Goal: Transaction & Acquisition: Purchase product/service

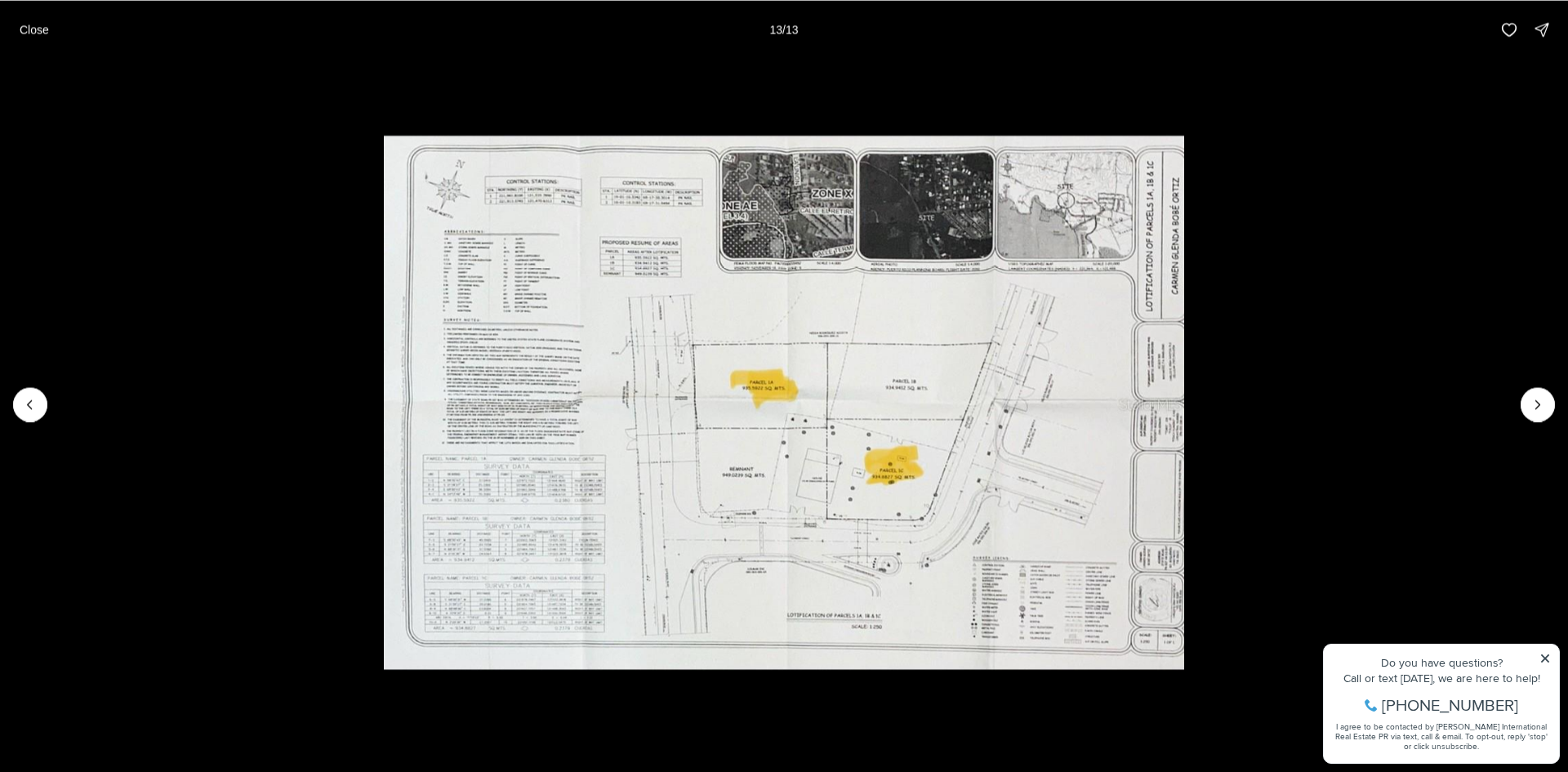
click at [1537, 404] on div at bounding box center [1538, 404] width 34 height 34
click at [1534, 404] on div at bounding box center [1538, 404] width 34 height 34
click at [36, 412] on icon "Previous slide" at bounding box center [30, 404] width 17 height 17
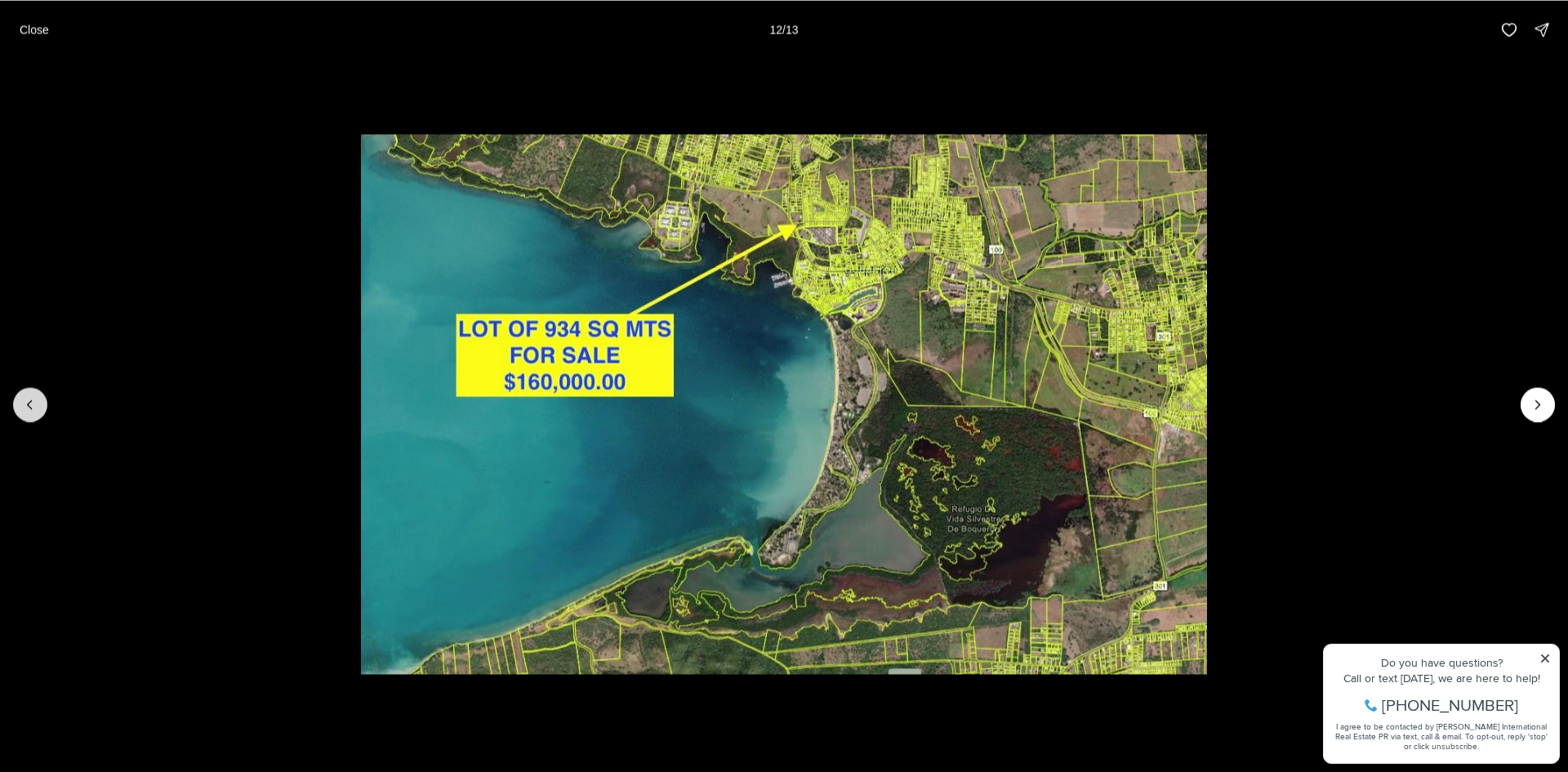
click at [36, 412] on icon "Previous slide" at bounding box center [30, 404] width 17 height 17
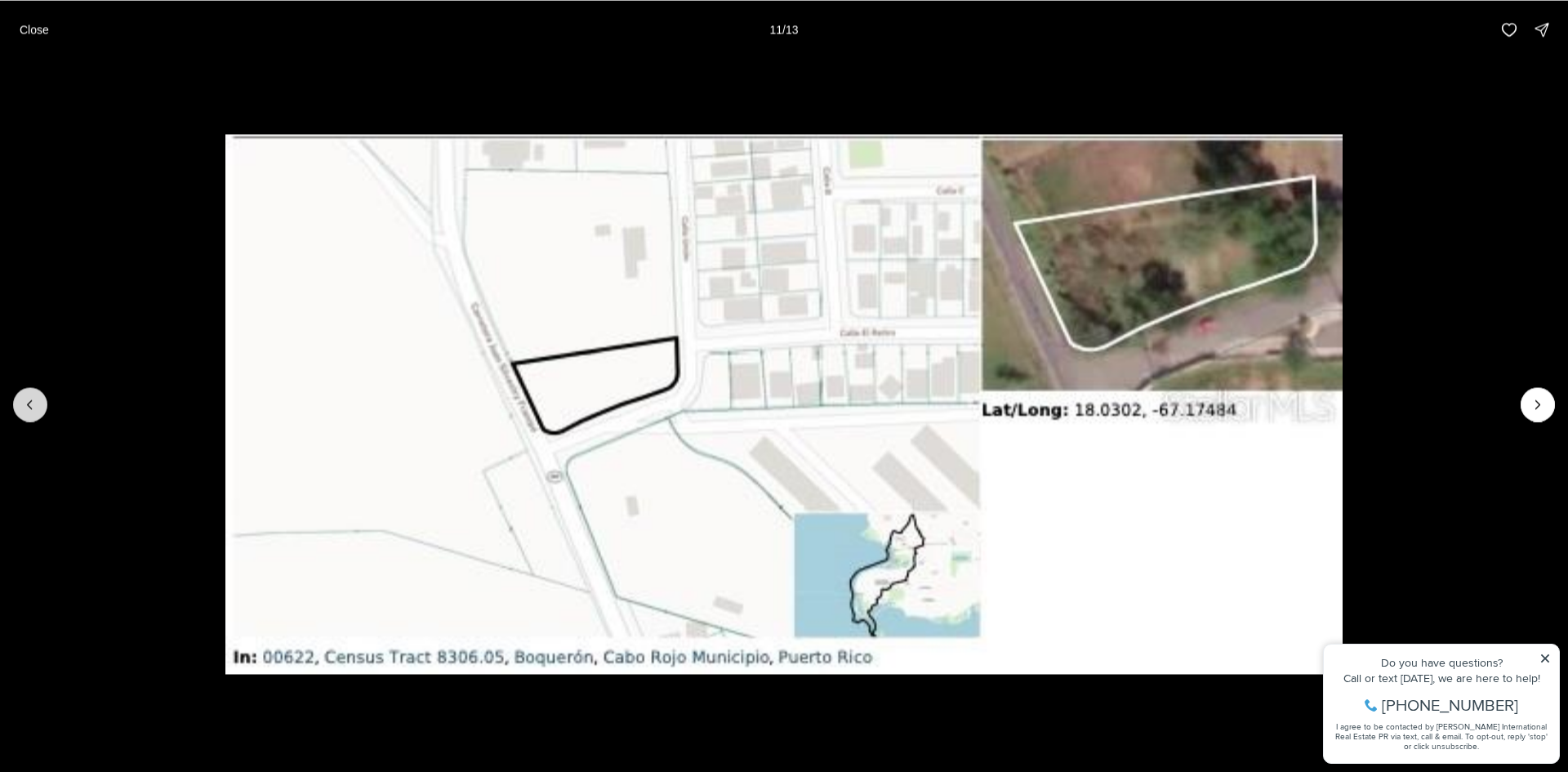
click at [36, 412] on icon "Previous slide" at bounding box center [30, 404] width 17 height 17
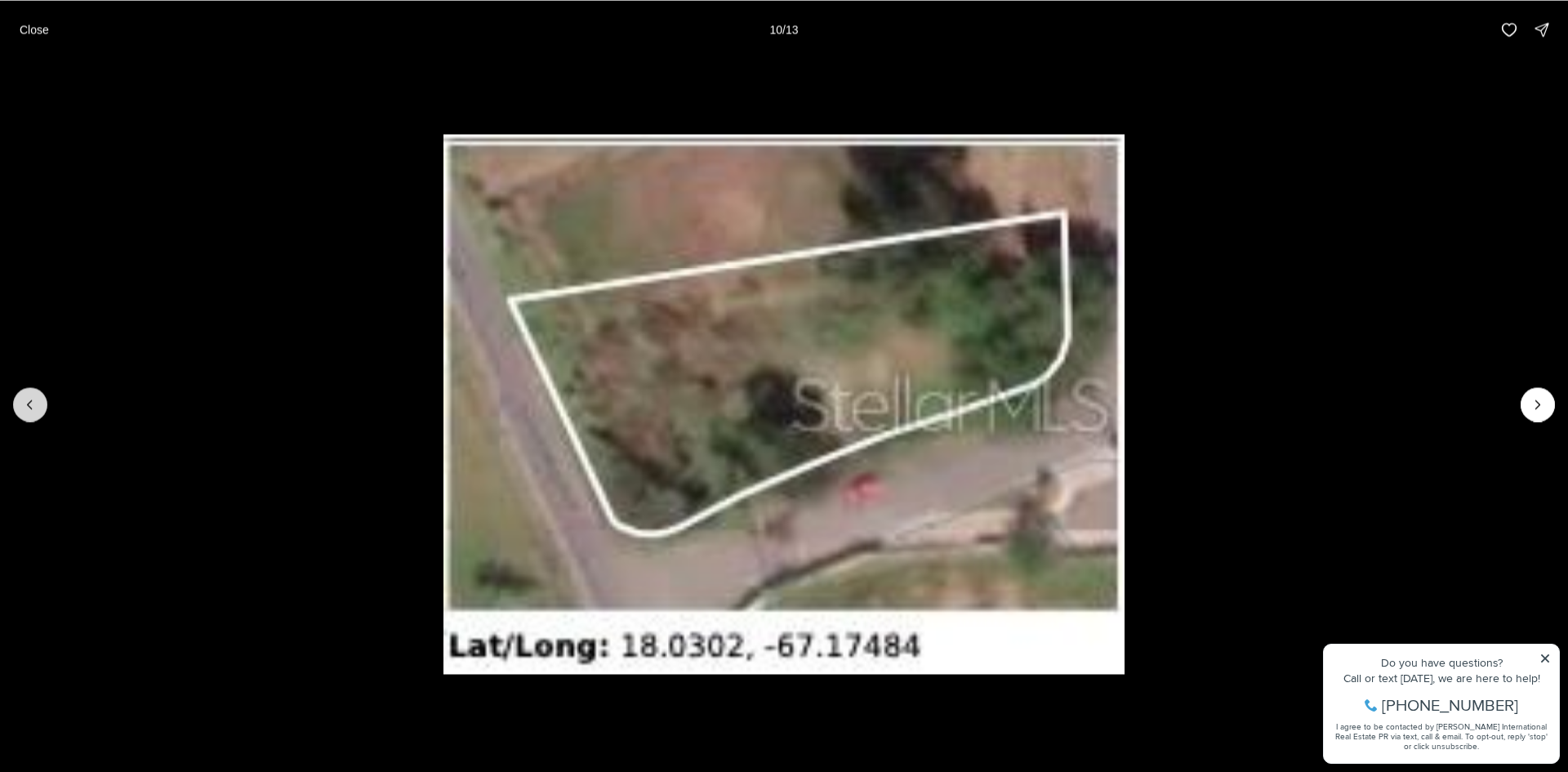
click at [36, 412] on icon "Previous slide" at bounding box center [30, 404] width 17 height 17
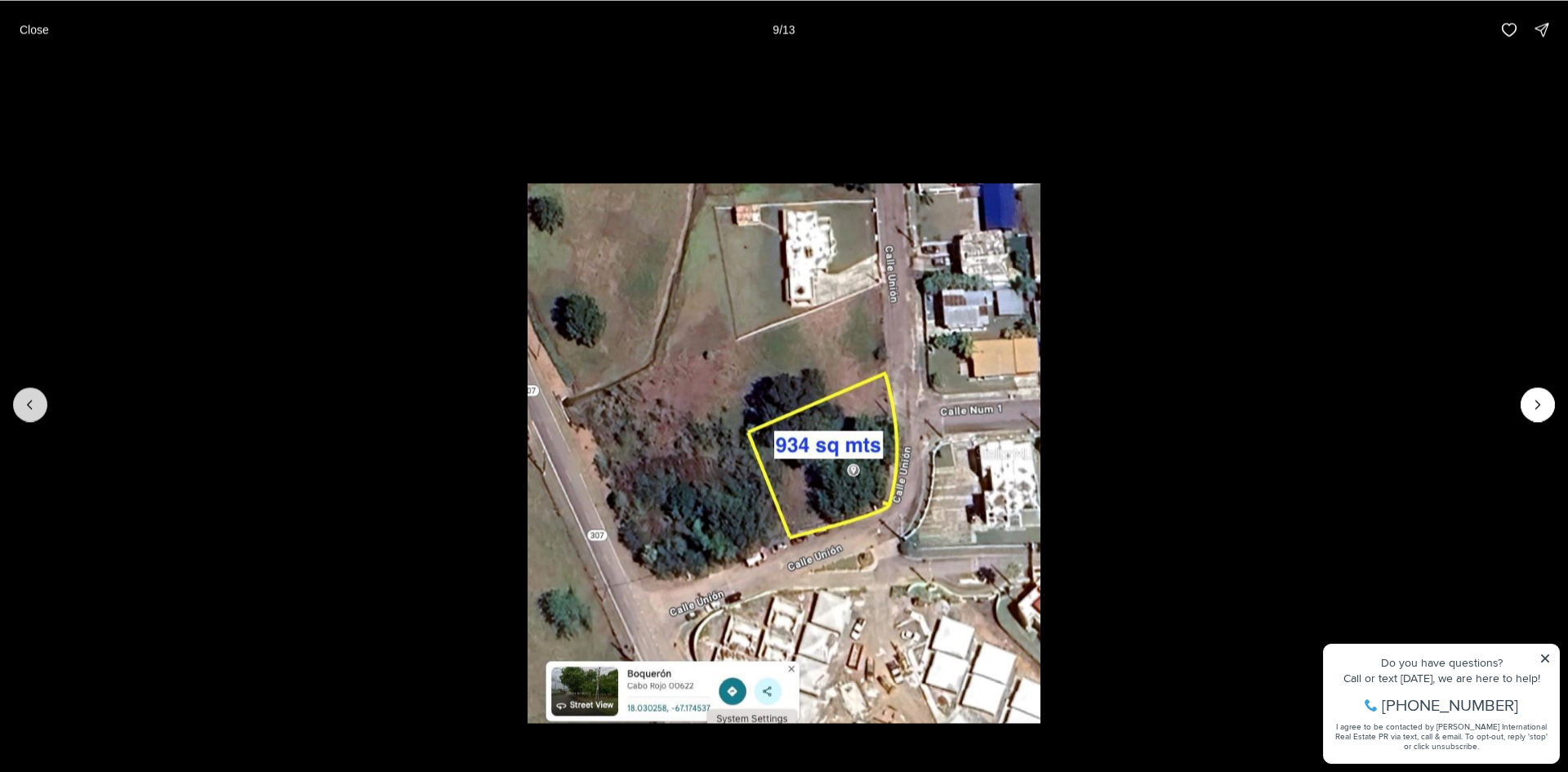
click at [36, 412] on icon "Previous slide" at bounding box center [30, 404] width 17 height 17
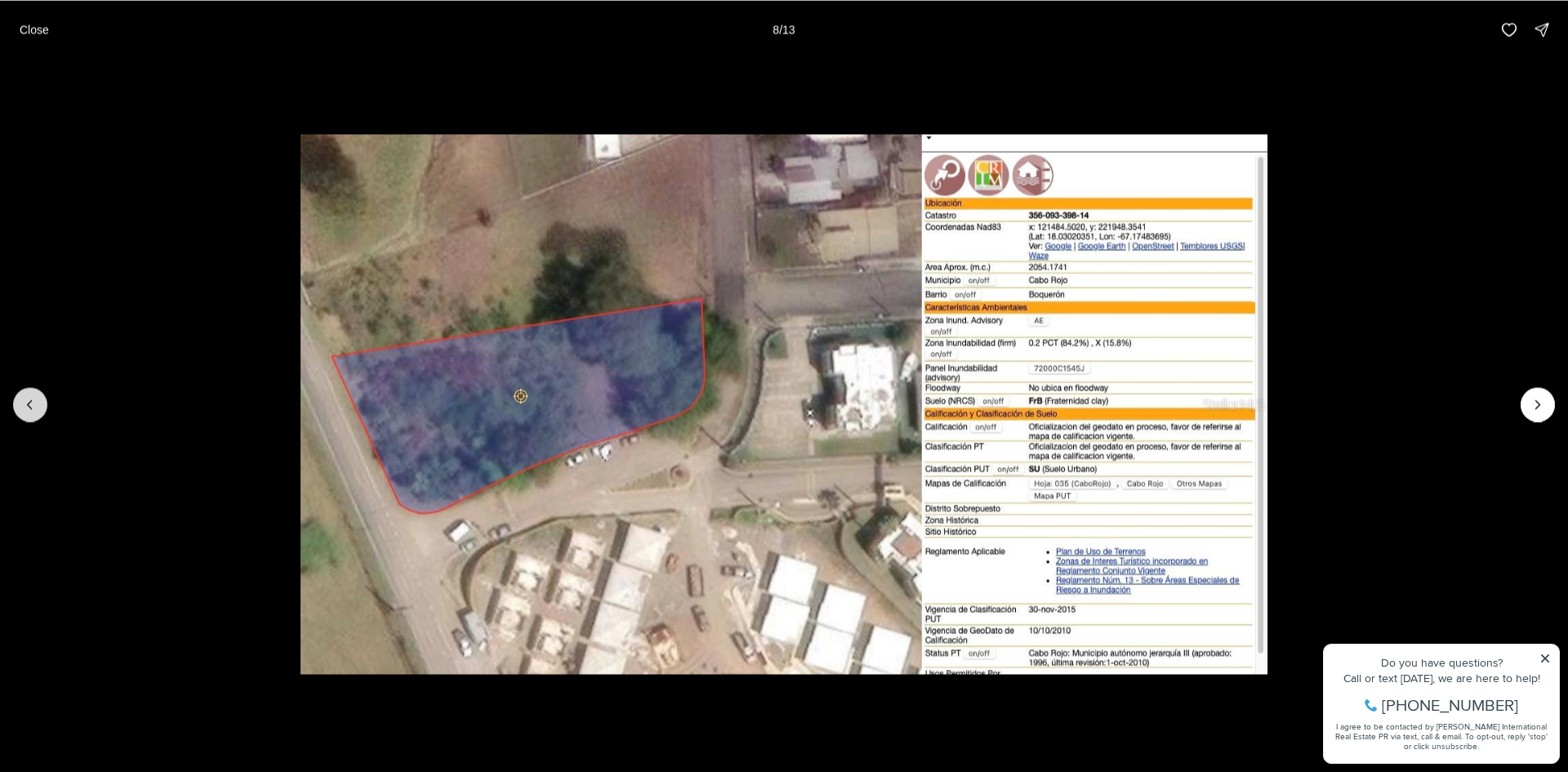
click at [32, 407] on icon "Previous slide" at bounding box center [30, 404] width 17 height 17
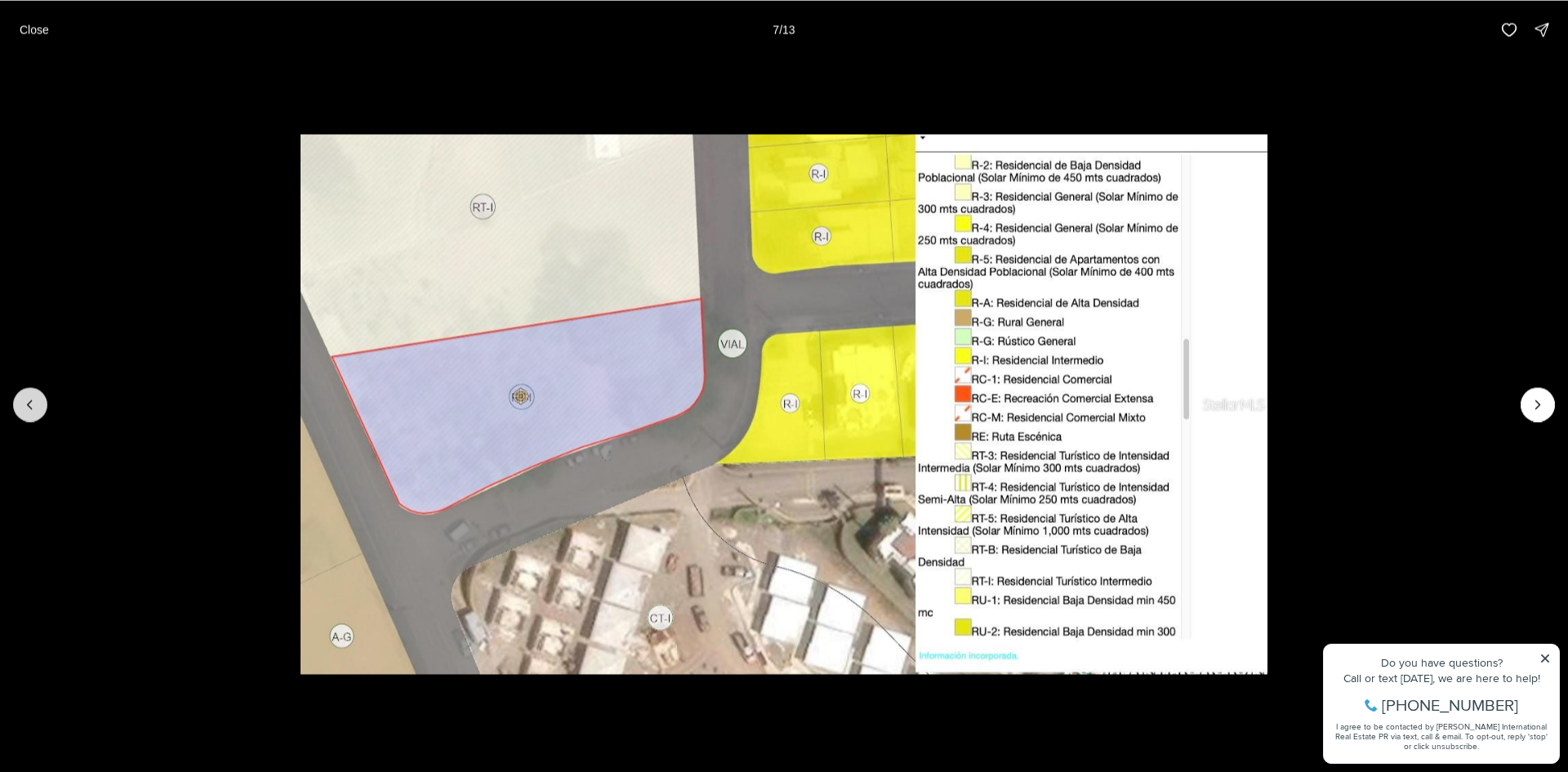
click at [32, 407] on icon "Previous slide" at bounding box center [30, 404] width 17 height 17
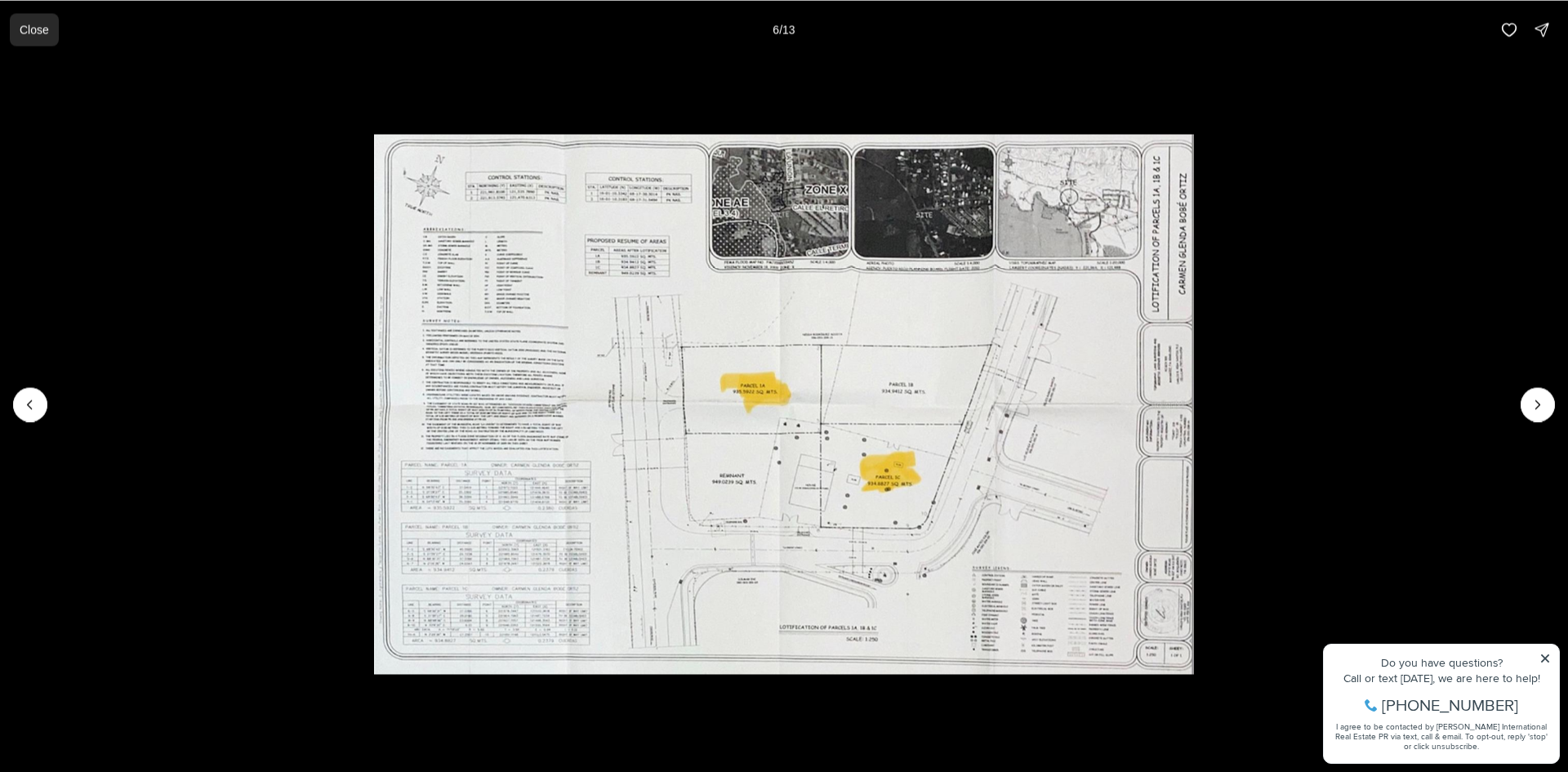
click at [30, 30] on p "Close" at bounding box center [34, 29] width 29 height 13
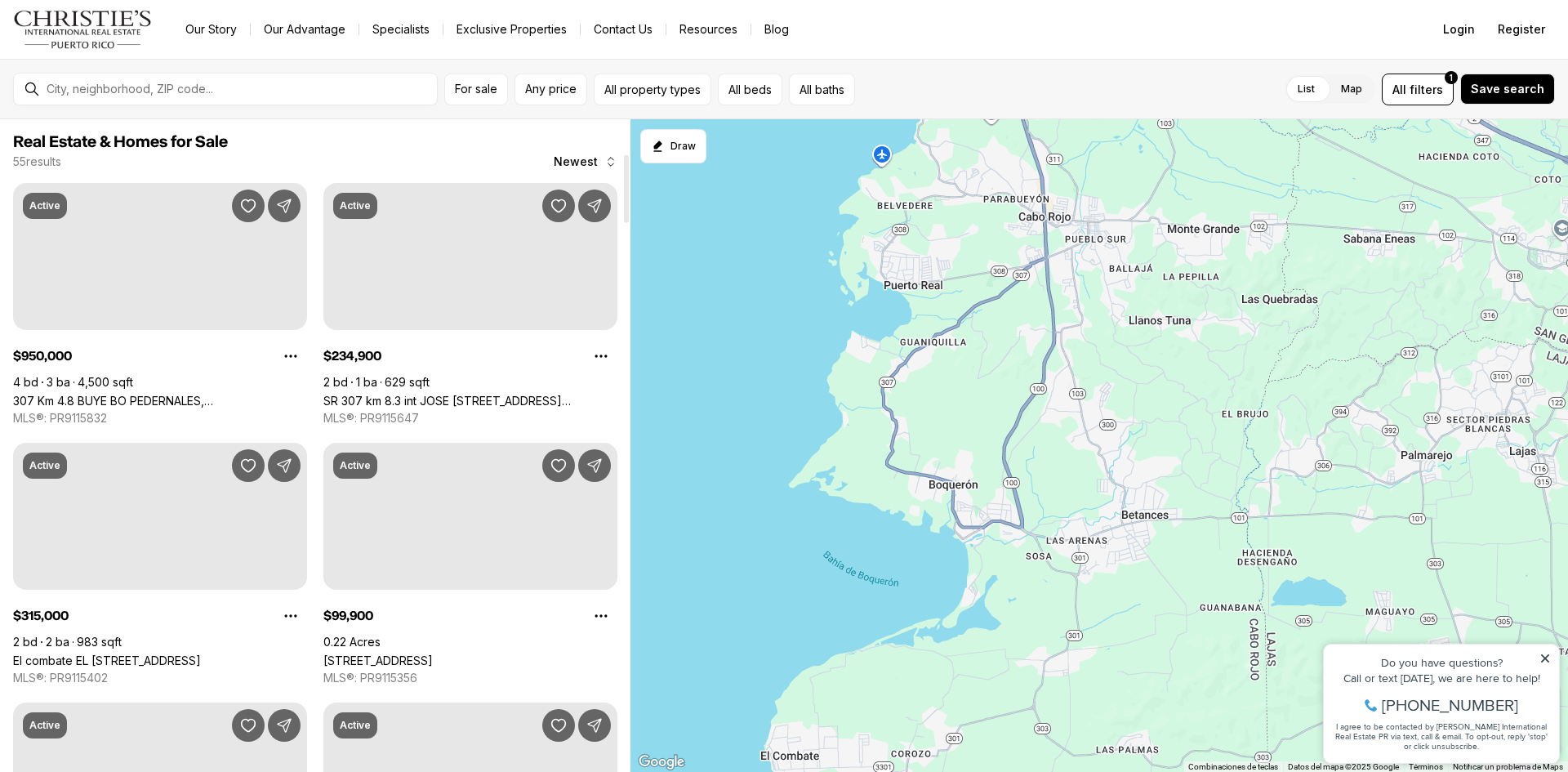
scroll to position [327, 0]
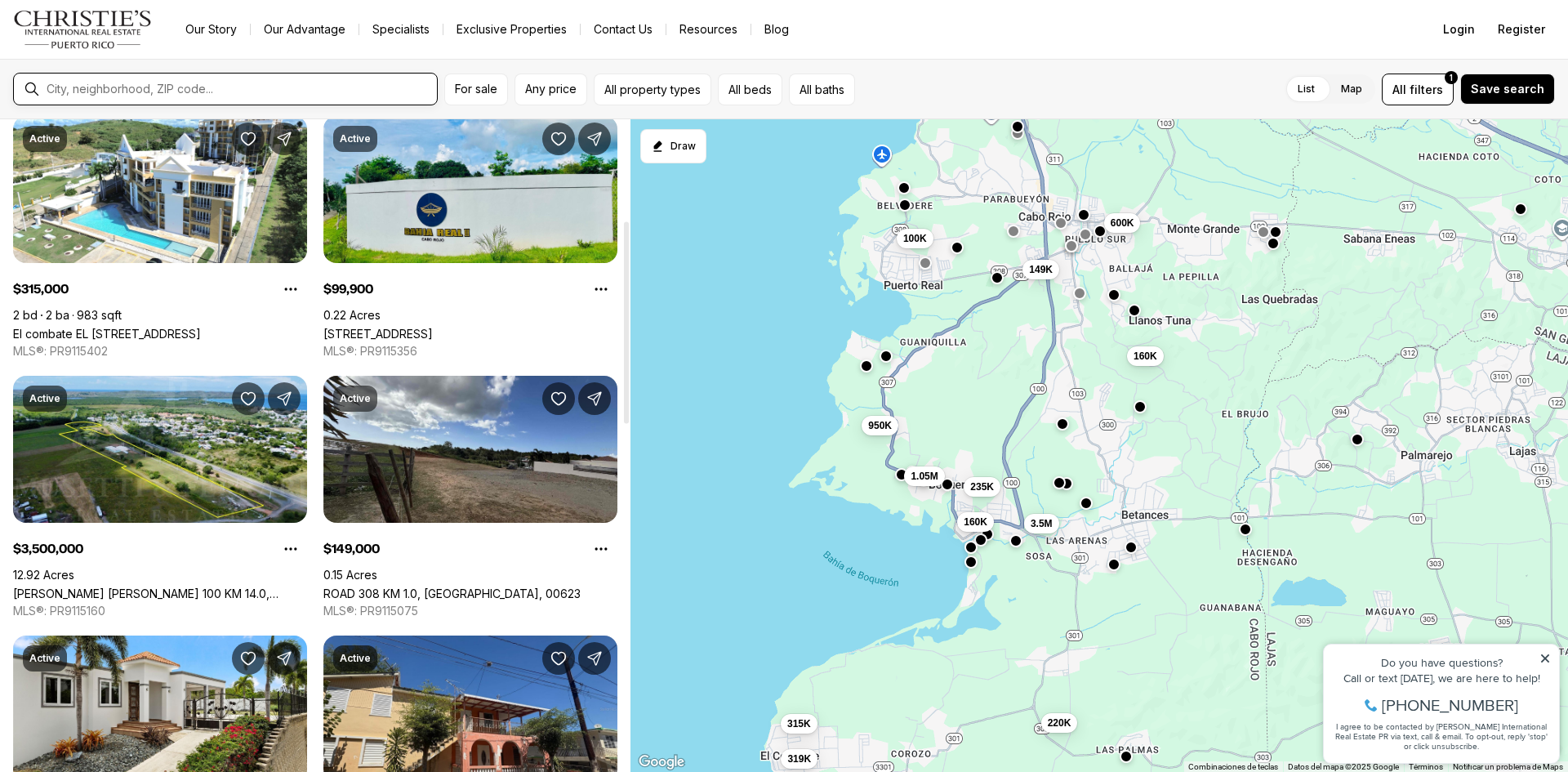
click at [264, 85] on input "text" at bounding box center [239, 89] width 384 height 15
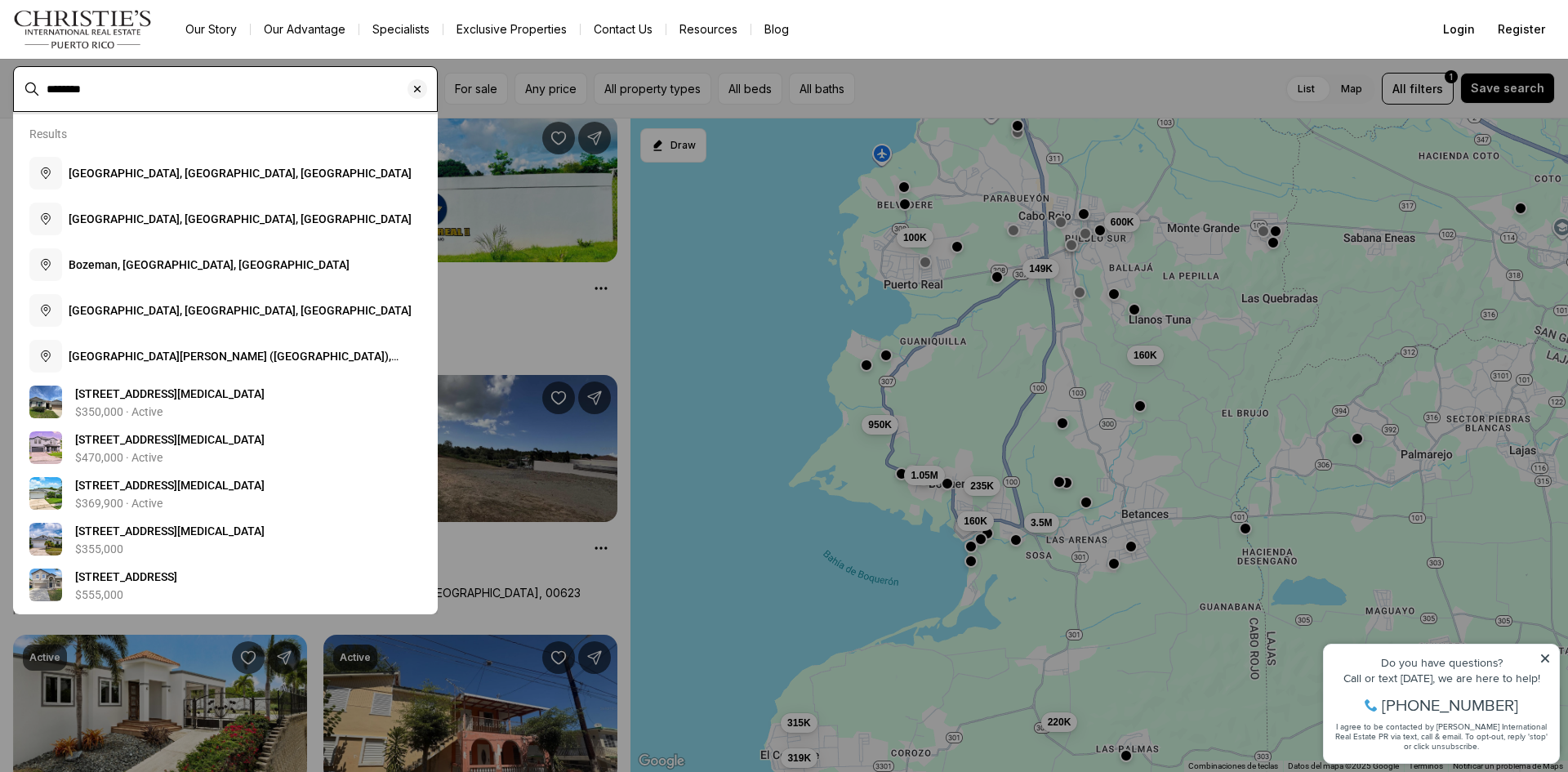
type input "********"
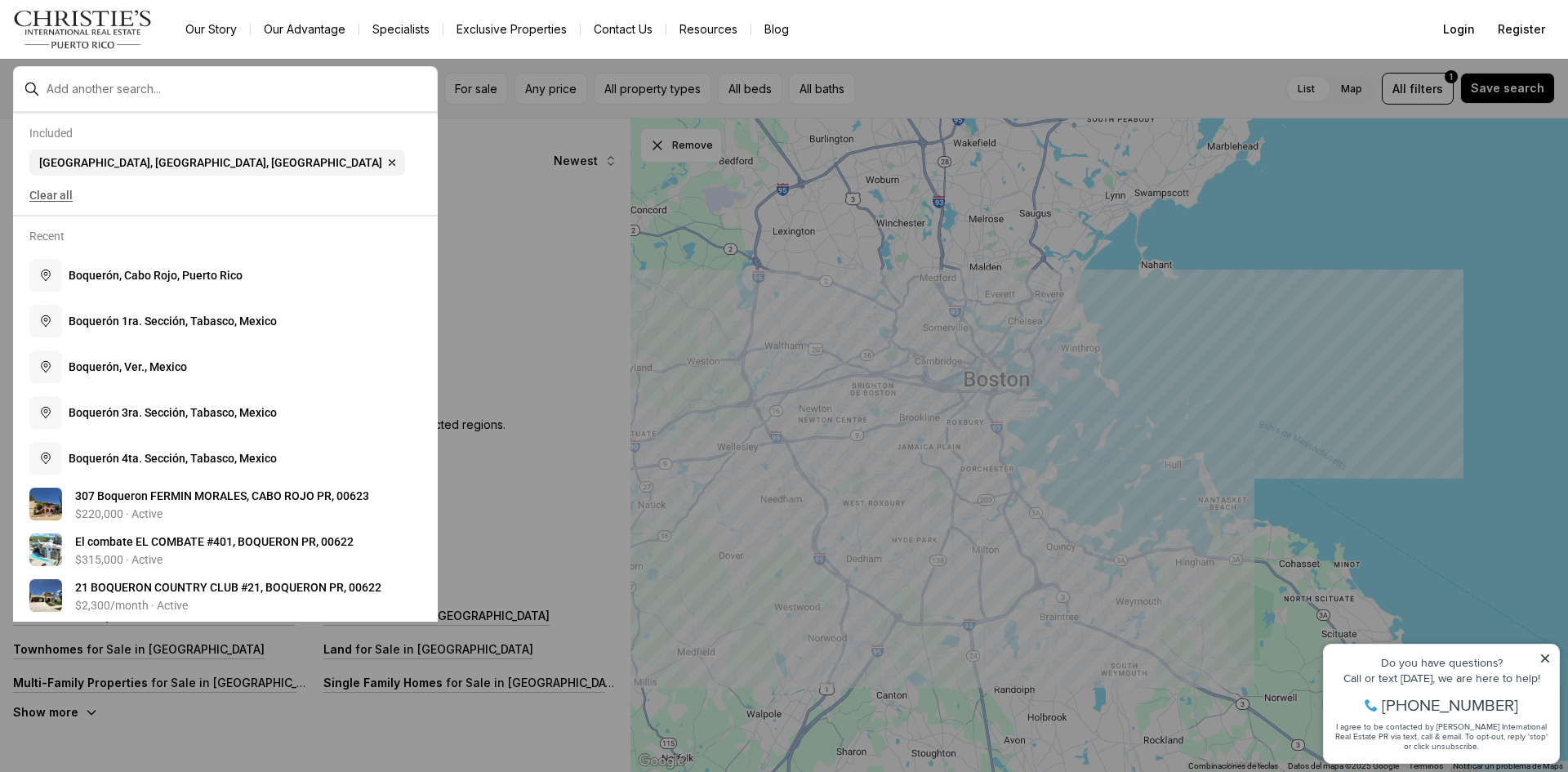
click at [55, 200] on button "Clear all" at bounding box center [226, 195] width 392 height 26
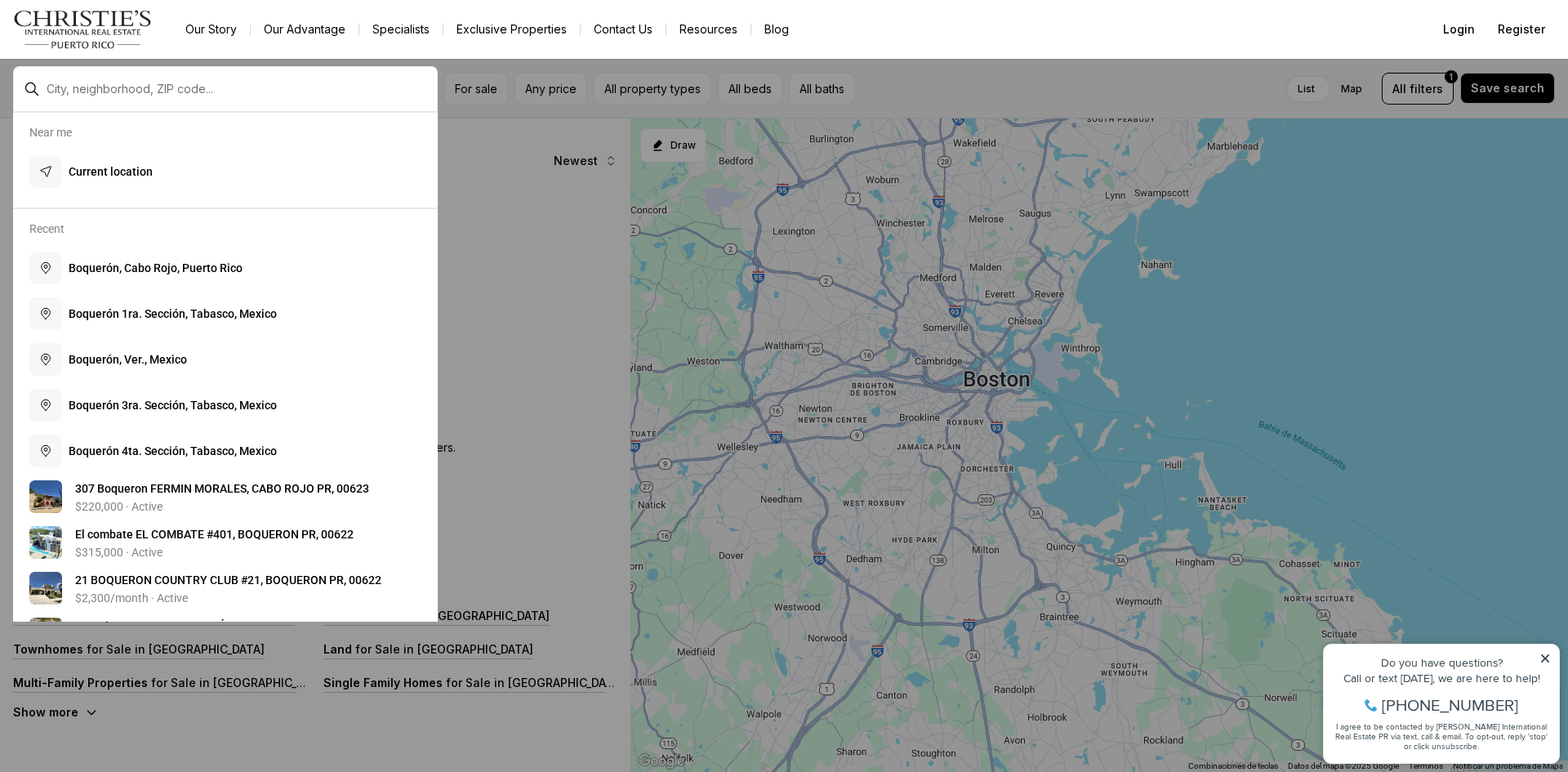
click at [111, 99] on div at bounding box center [238, 89] width 397 height 28
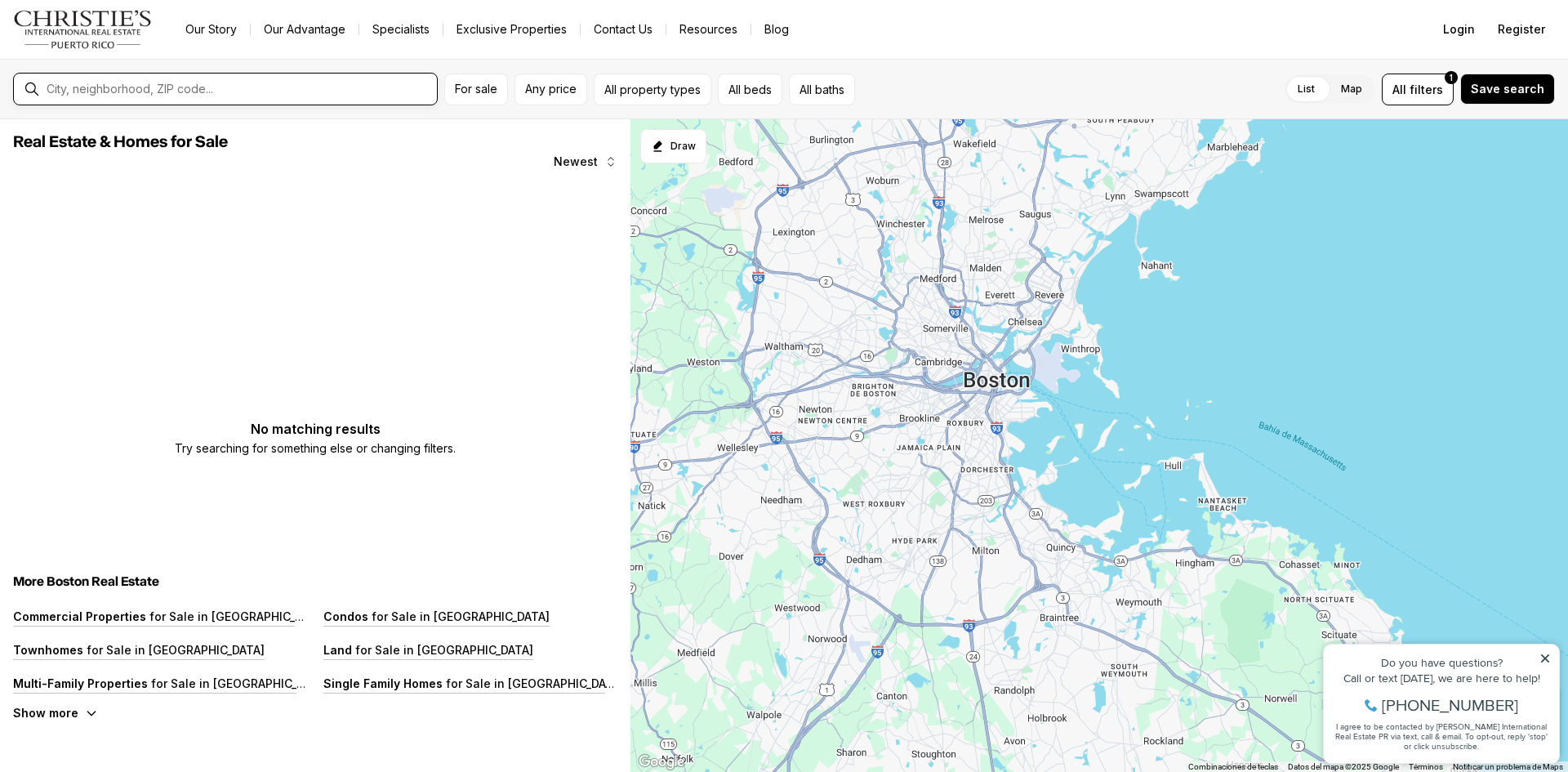
click at [269, 97] on div at bounding box center [238, 89] width 397 height 28
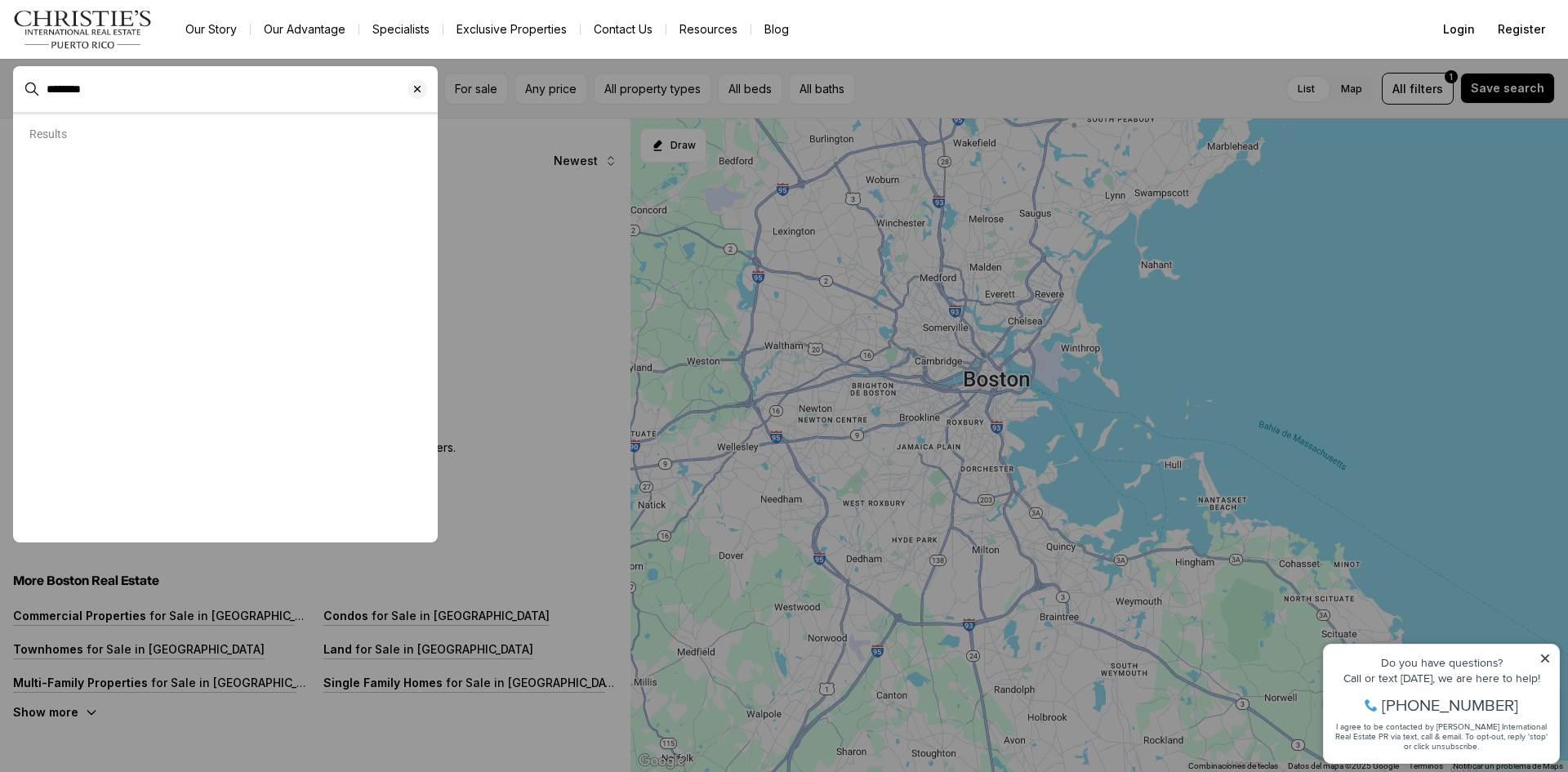
type input "********"
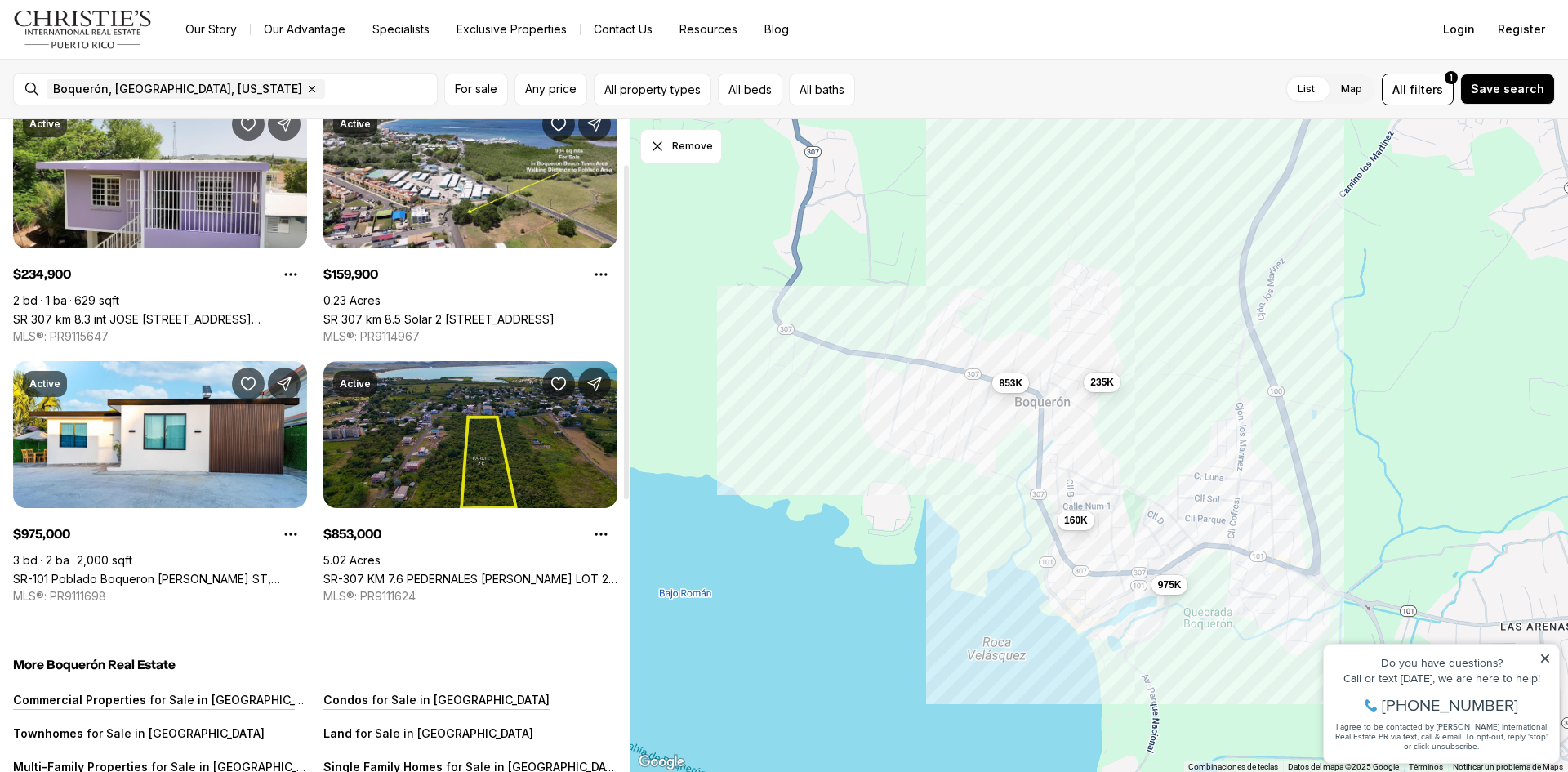
scroll to position [163, 0]
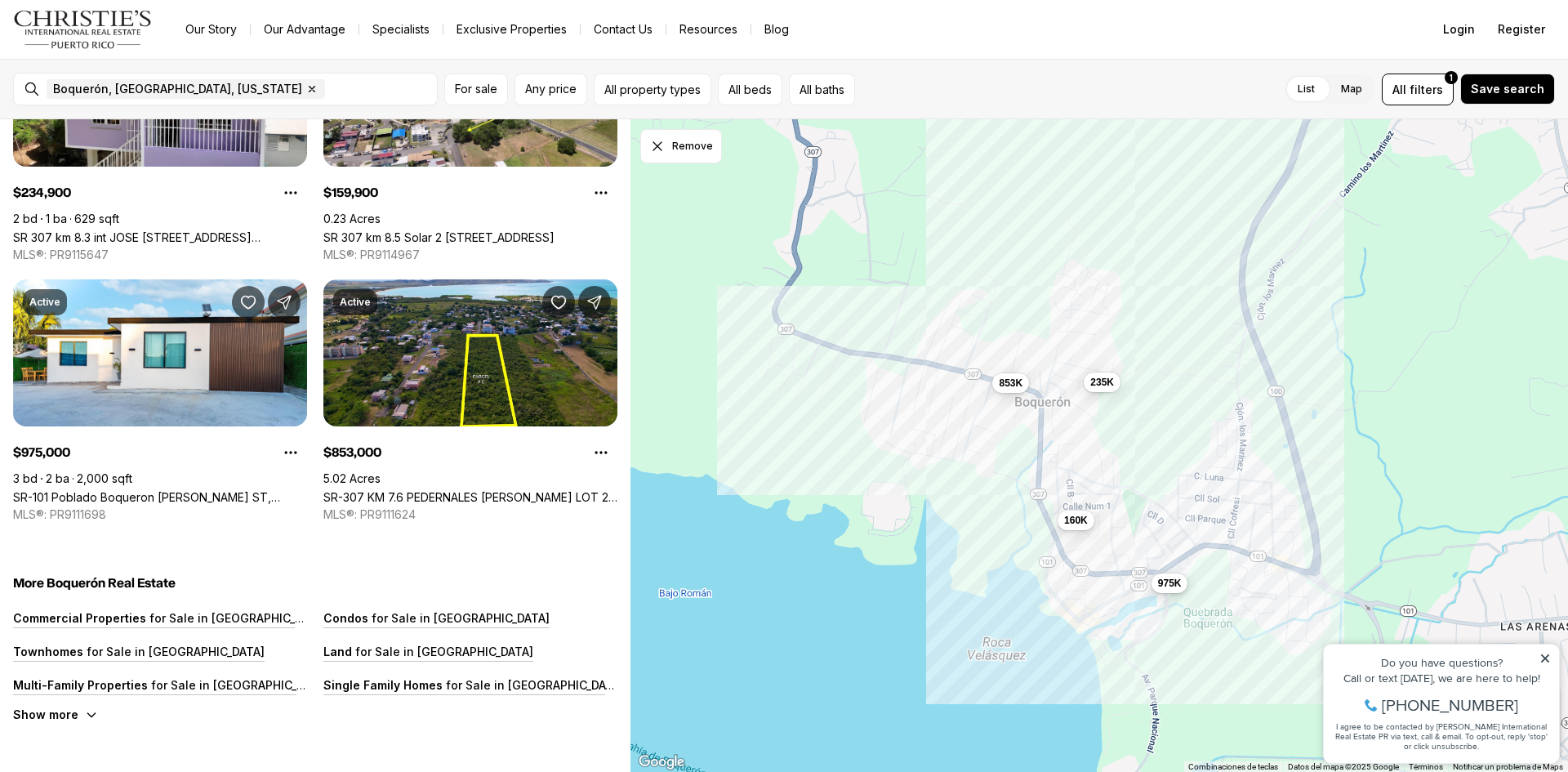
click at [1179, 585] on span "975K" at bounding box center [1170, 583] width 24 height 13
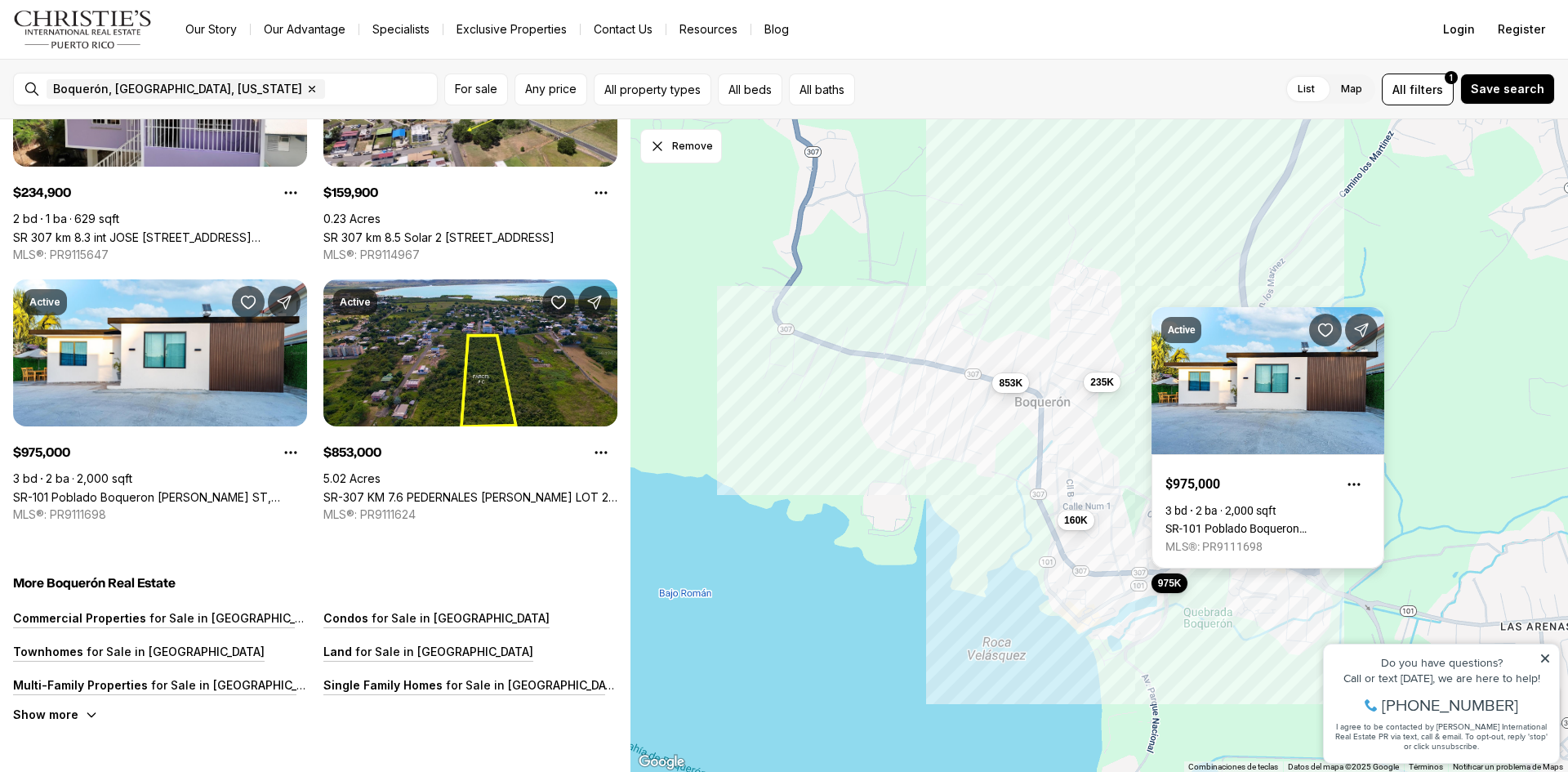
click at [1239, 521] on link "SR-101 Poblado Boqueron [PERSON_NAME] ST, [GEOGRAPHIC_DATA], 00623" at bounding box center [1268, 528] width 205 height 13
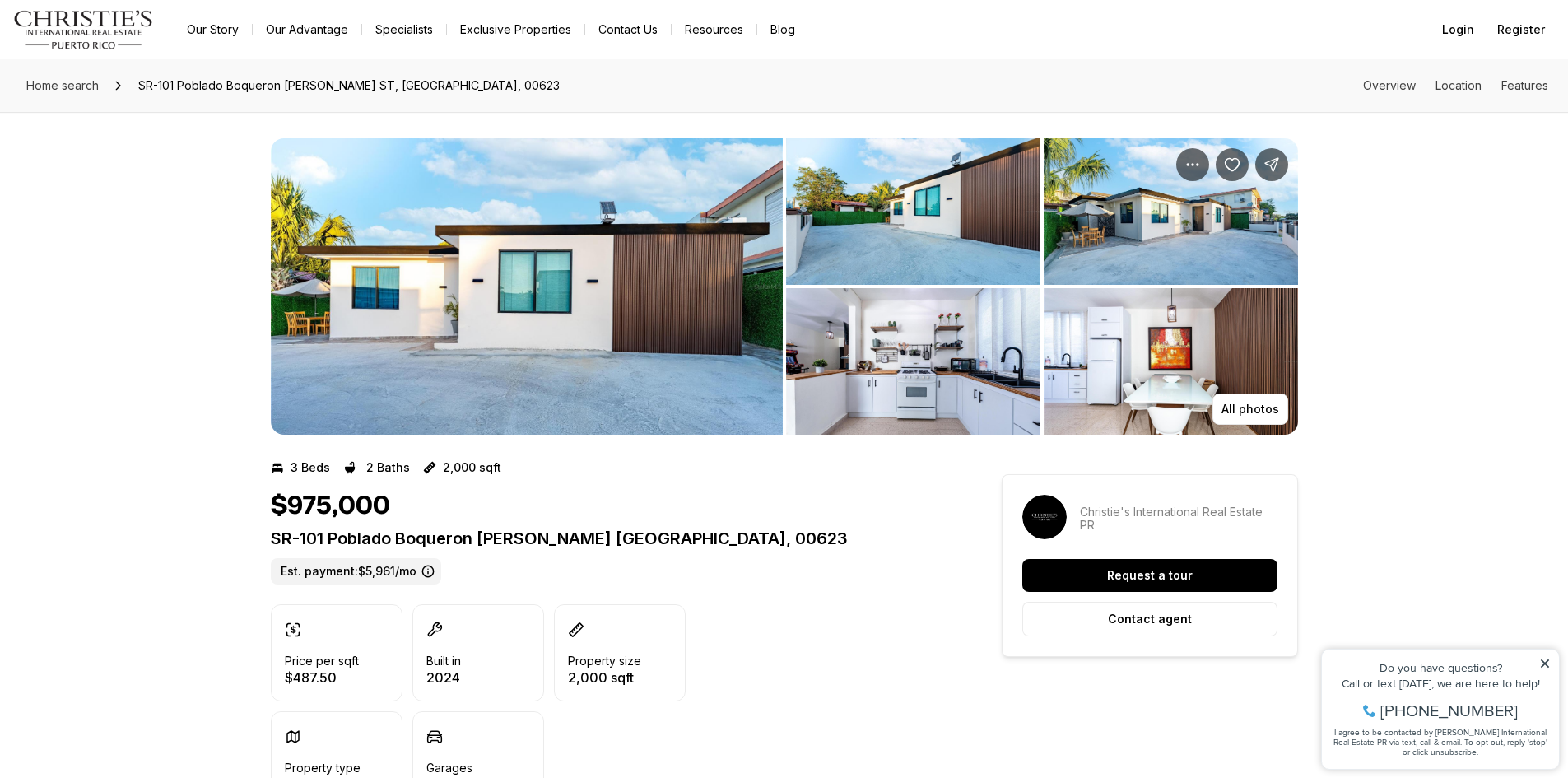
click at [679, 280] on img "View image gallery" at bounding box center [526, 286] width 512 height 296
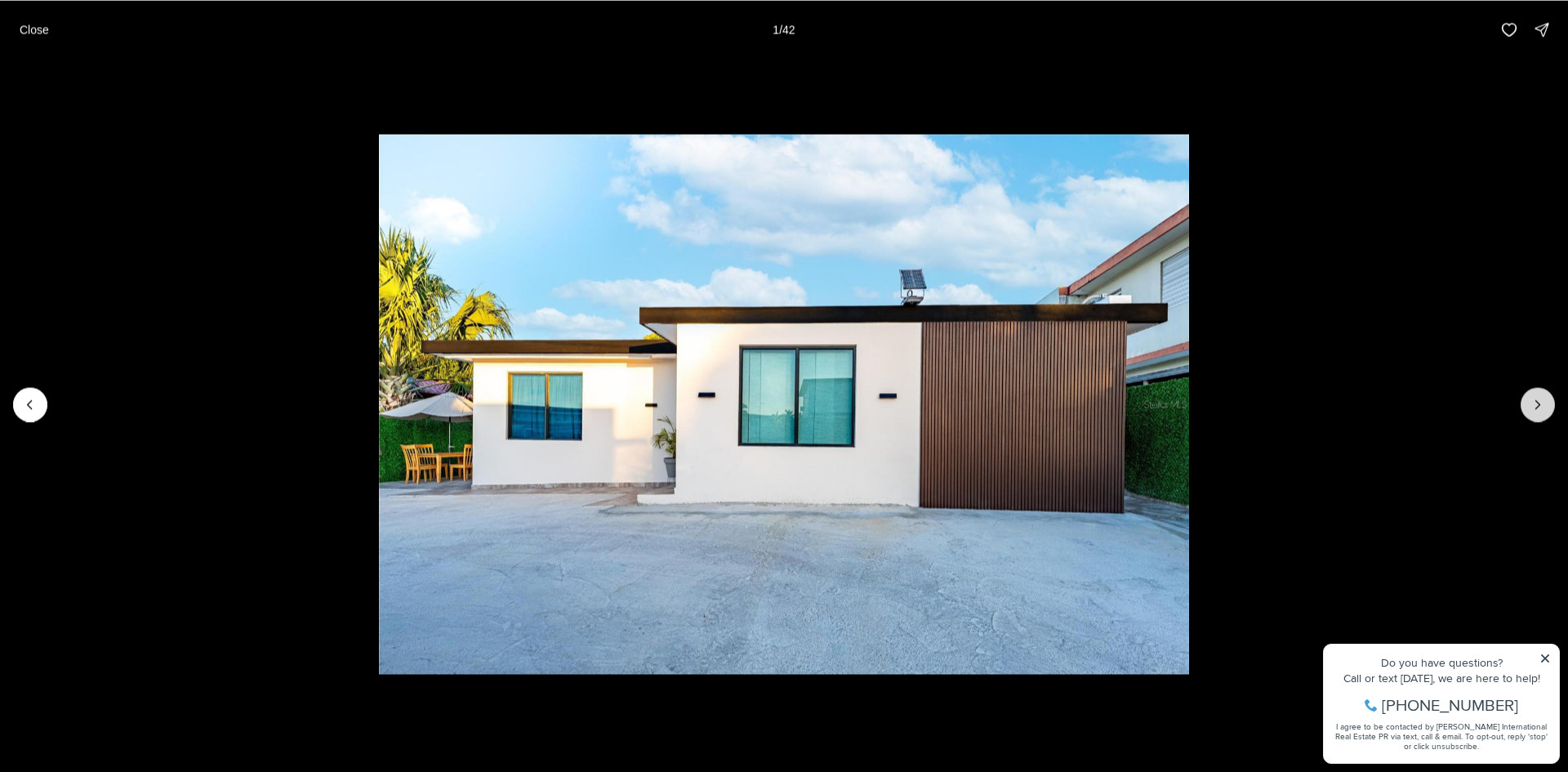
click at [1548, 406] on button "Next slide" at bounding box center [1538, 404] width 34 height 34
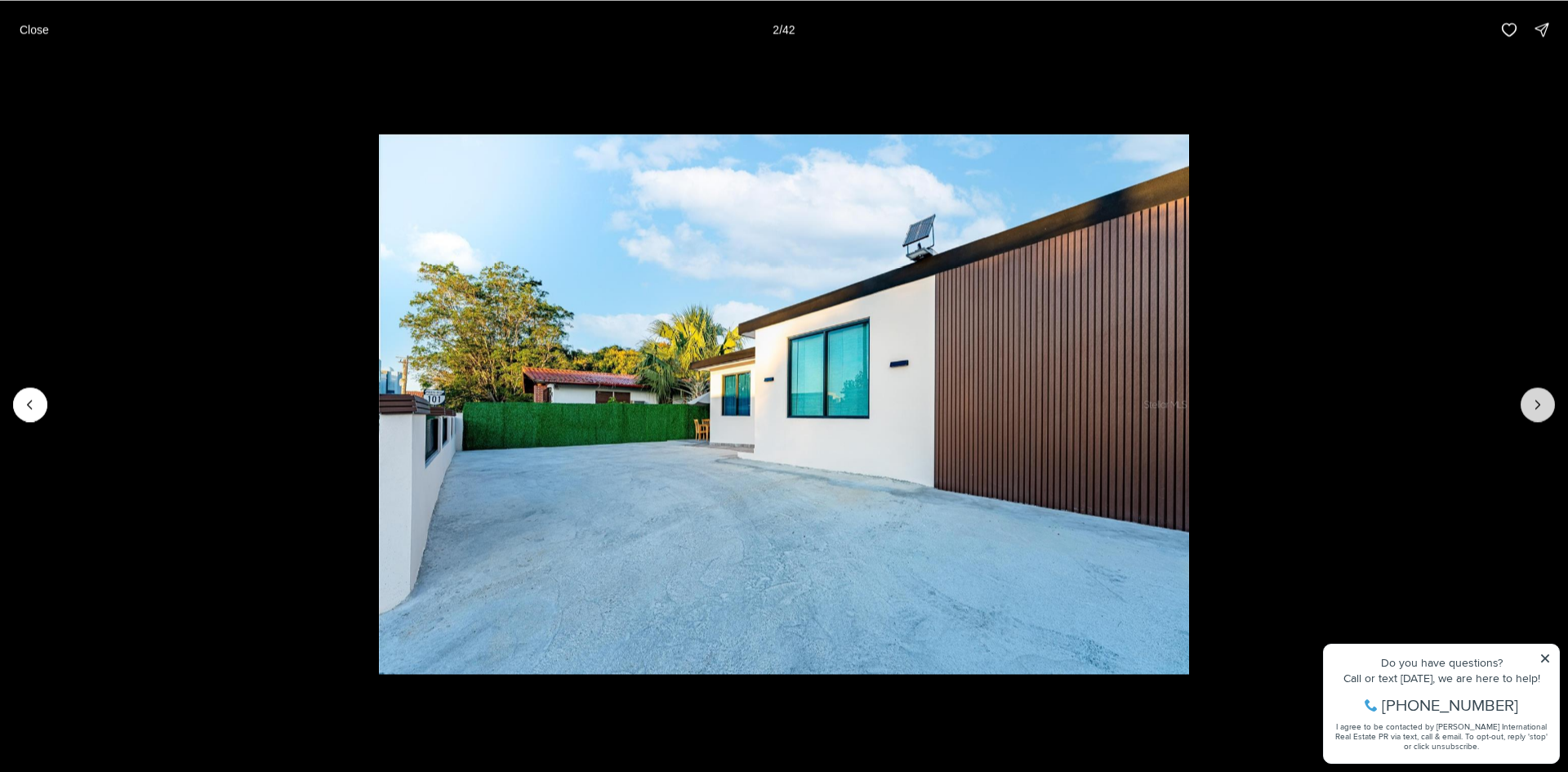
click at [1548, 406] on button "Next slide" at bounding box center [1538, 404] width 34 height 34
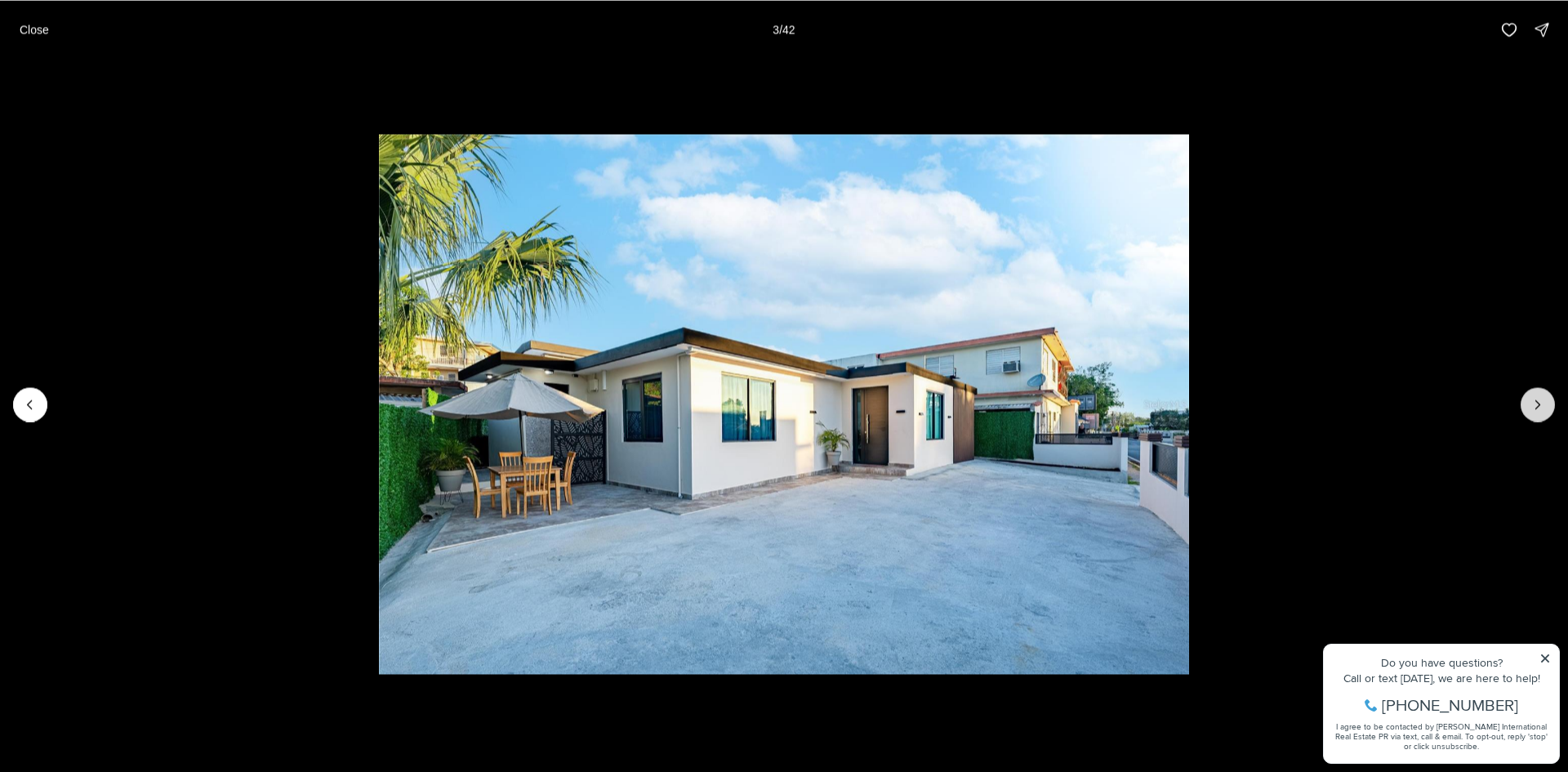
click at [1548, 406] on button "Next slide" at bounding box center [1538, 404] width 34 height 34
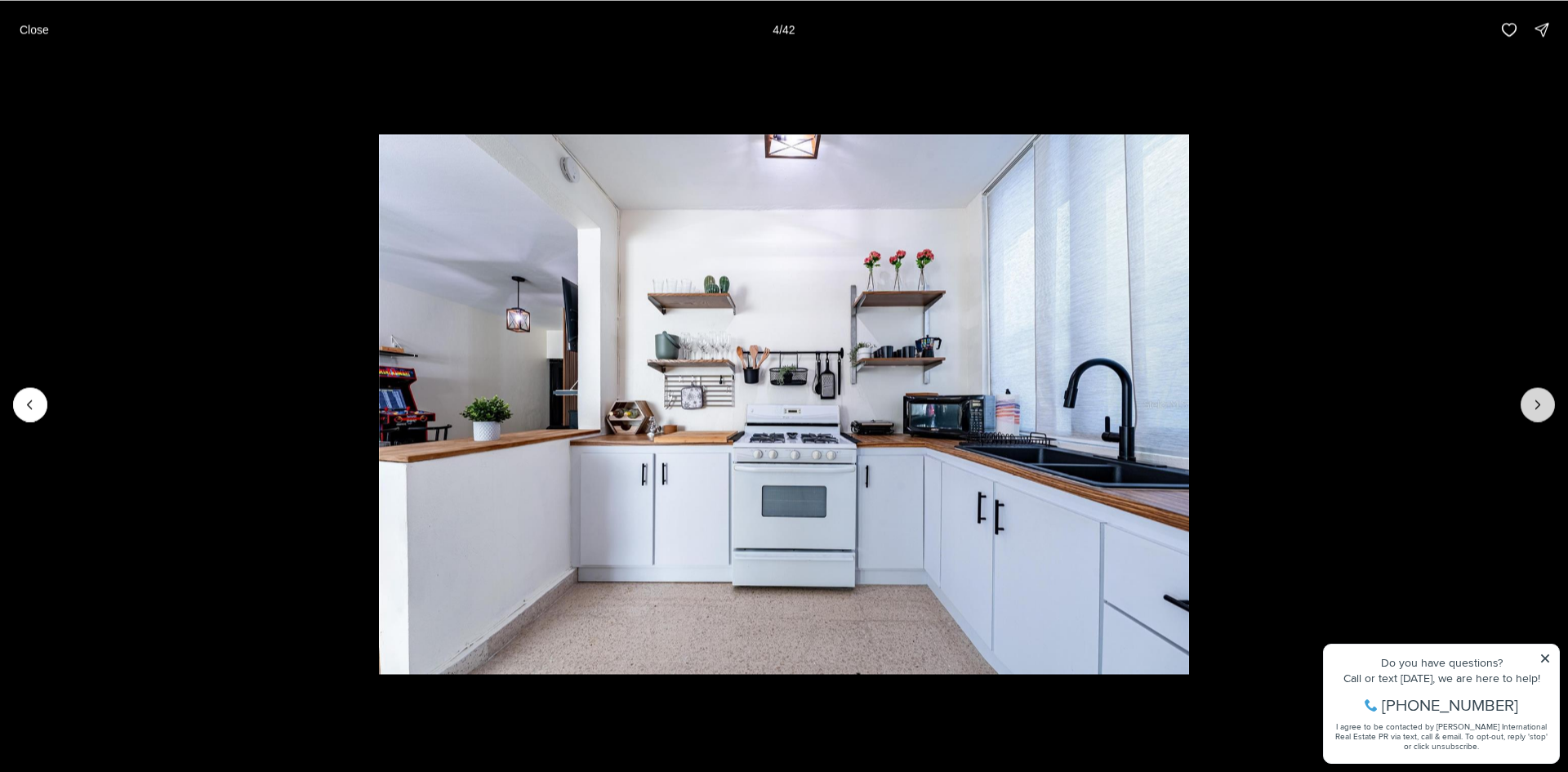
click at [1548, 406] on button "Next slide" at bounding box center [1538, 404] width 34 height 34
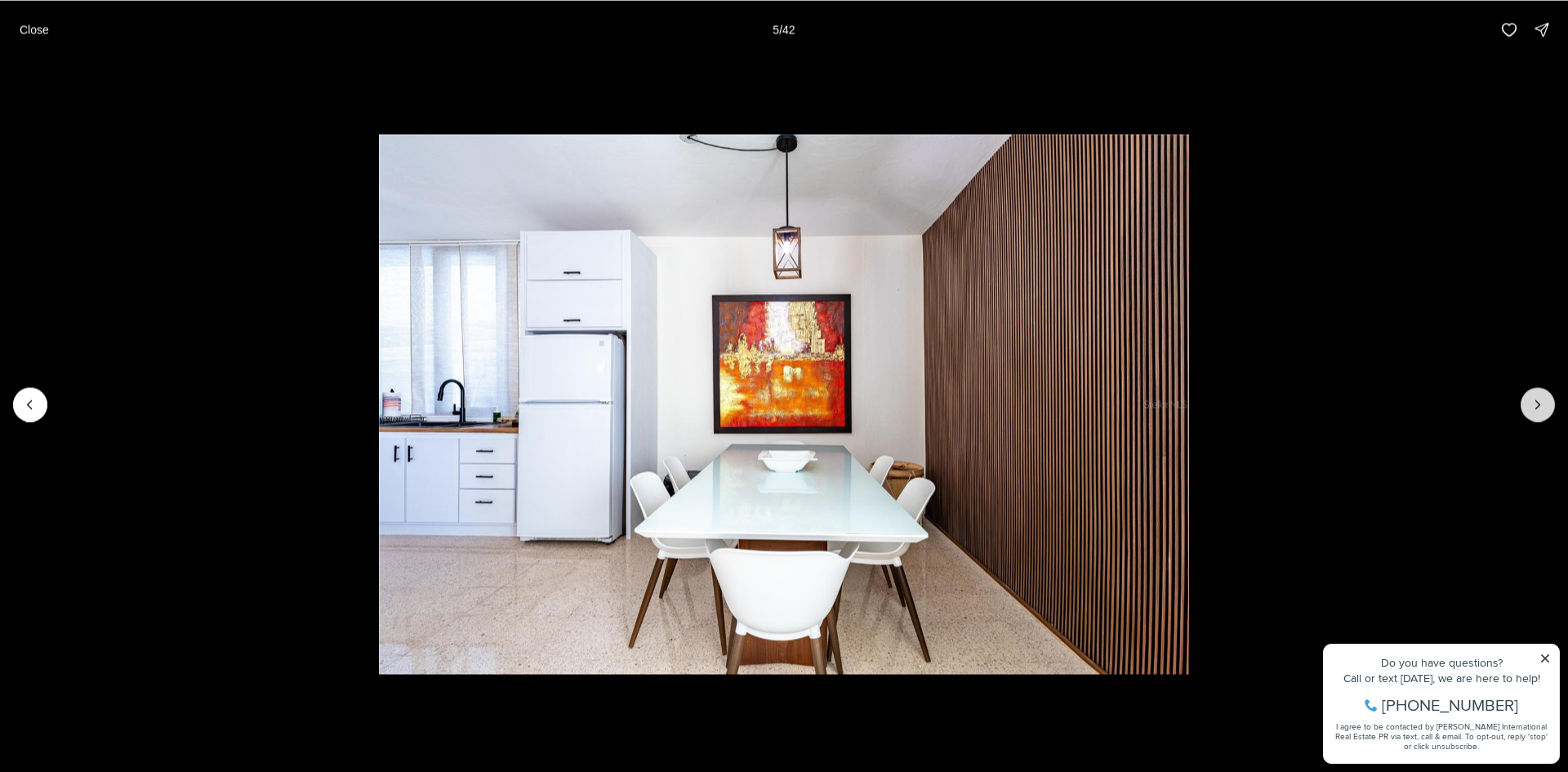
click at [1548, 406] on button "Next slide" at bounding box center [1538, 404] width 34 height 34
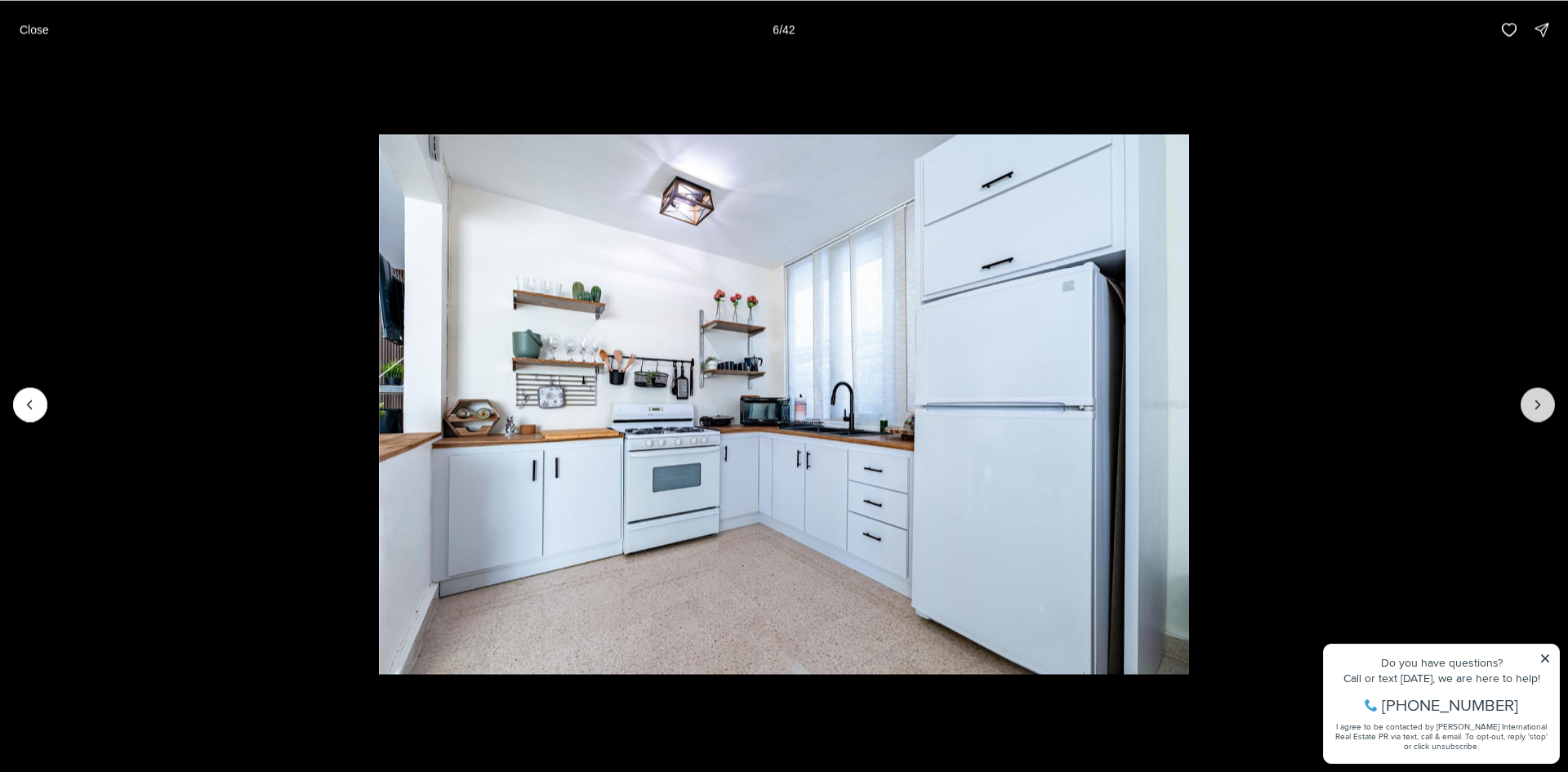
click at [1548, 406] on button "Next slide" at bounding box center [1538, 404] width 34 height 34
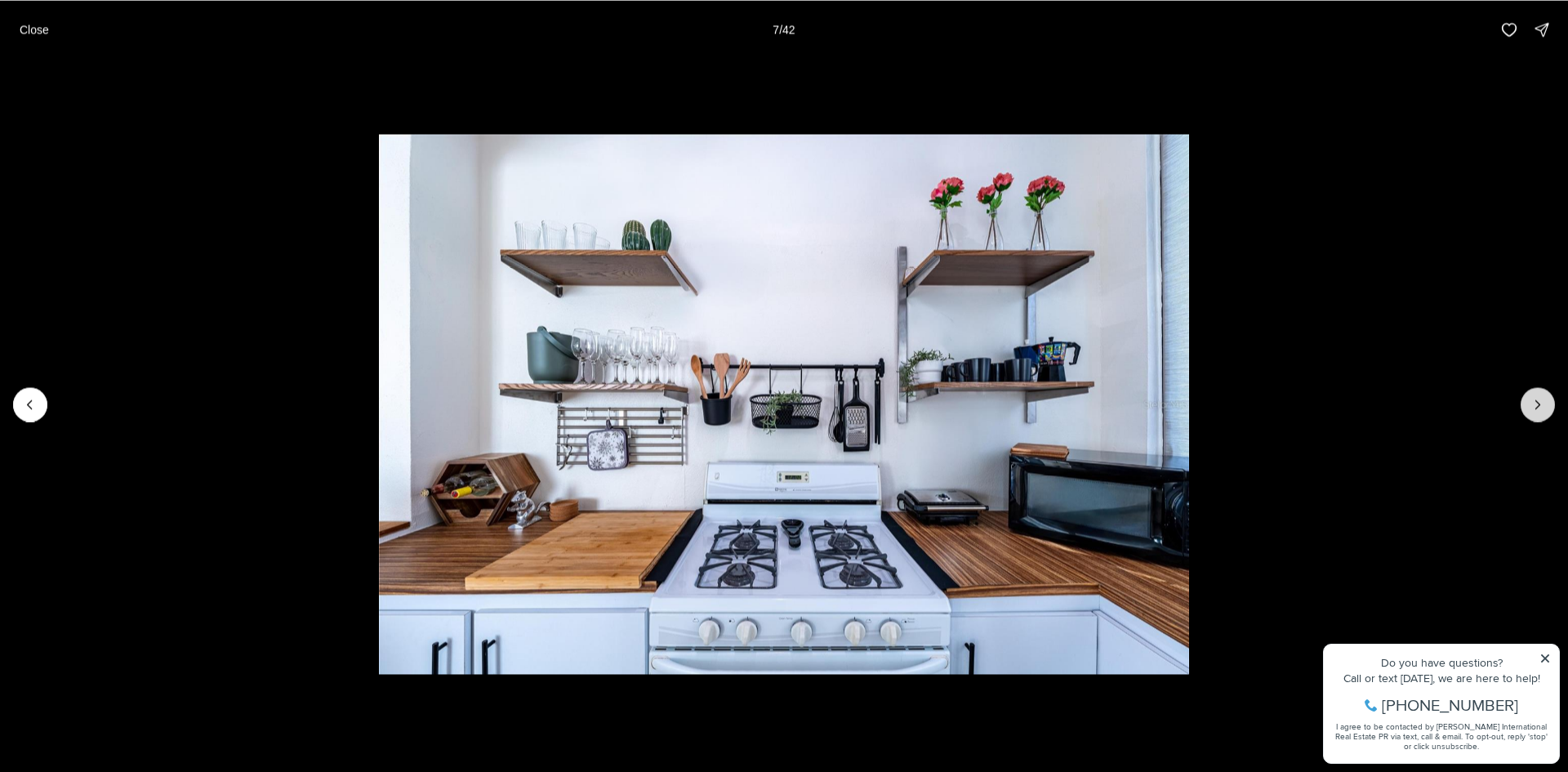
click at [1548, 406] on button "Next slide" at bounding box center [1538, 404] width 34 height 34
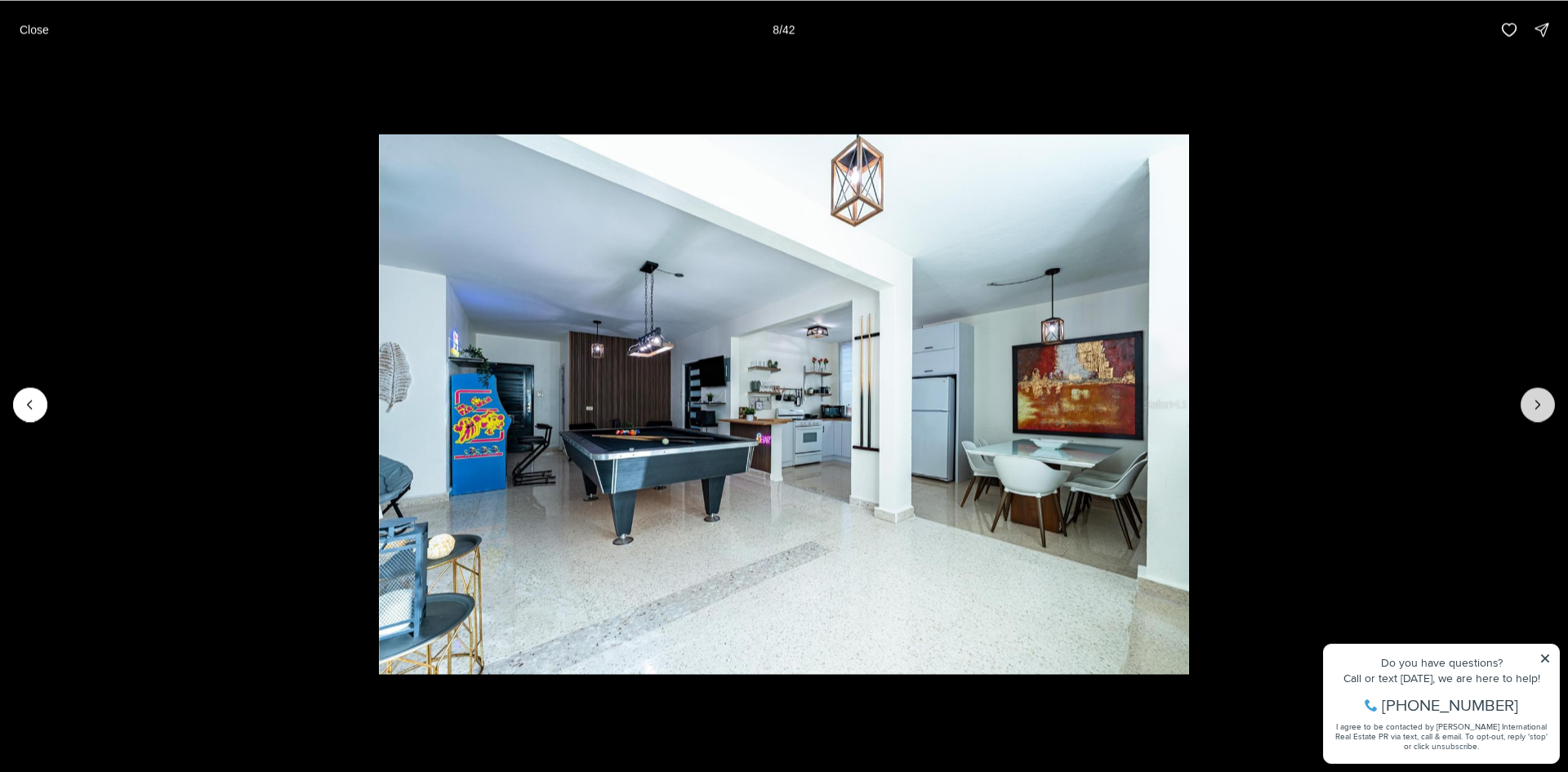
click at [1548, 406] on button "Next slide" at bounding box center [1538, 404] width 34 height 34
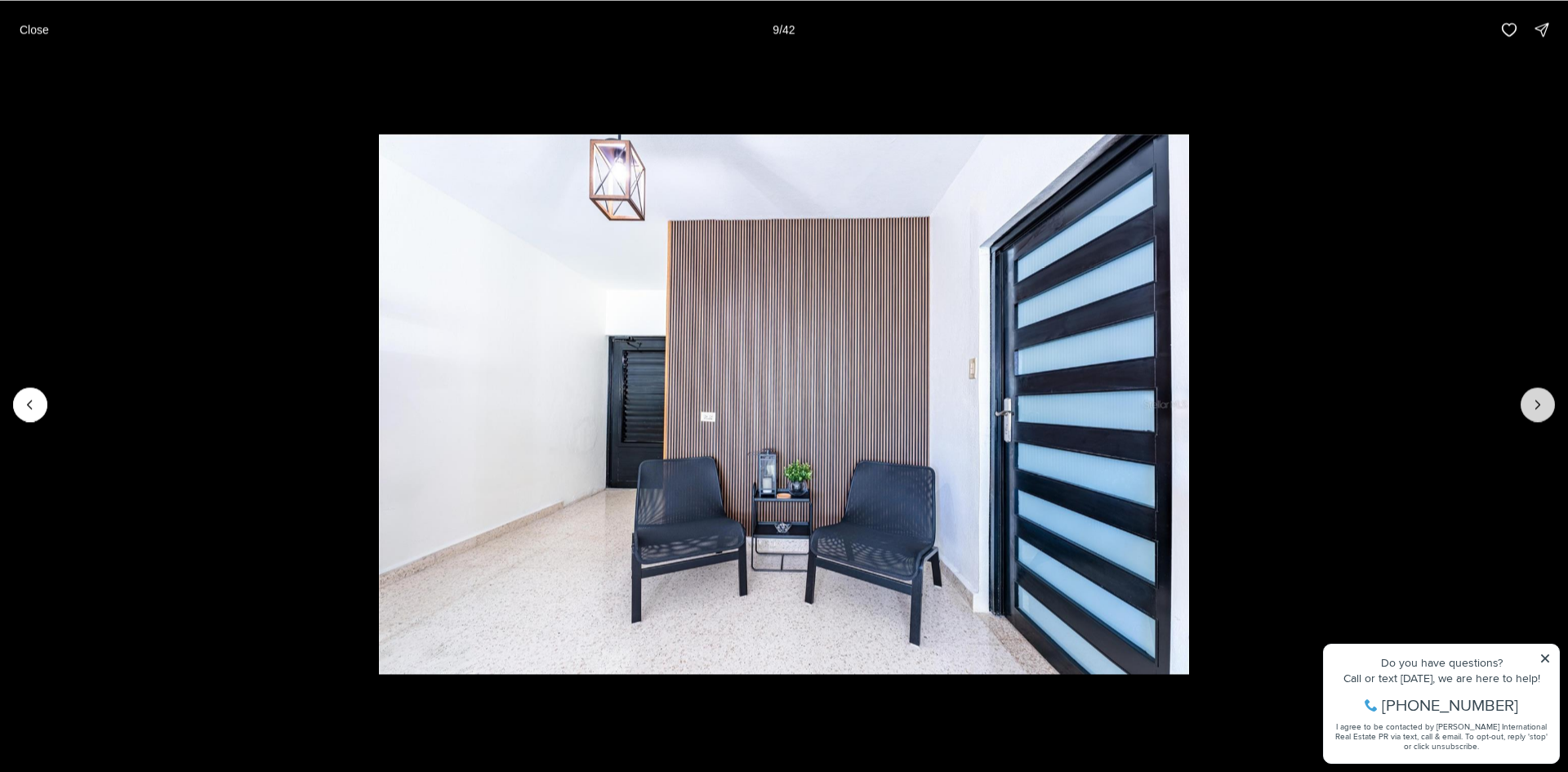
click at [1548, 406] on button "Next slide" at bounding box center [1538, 404] width 34 height 34
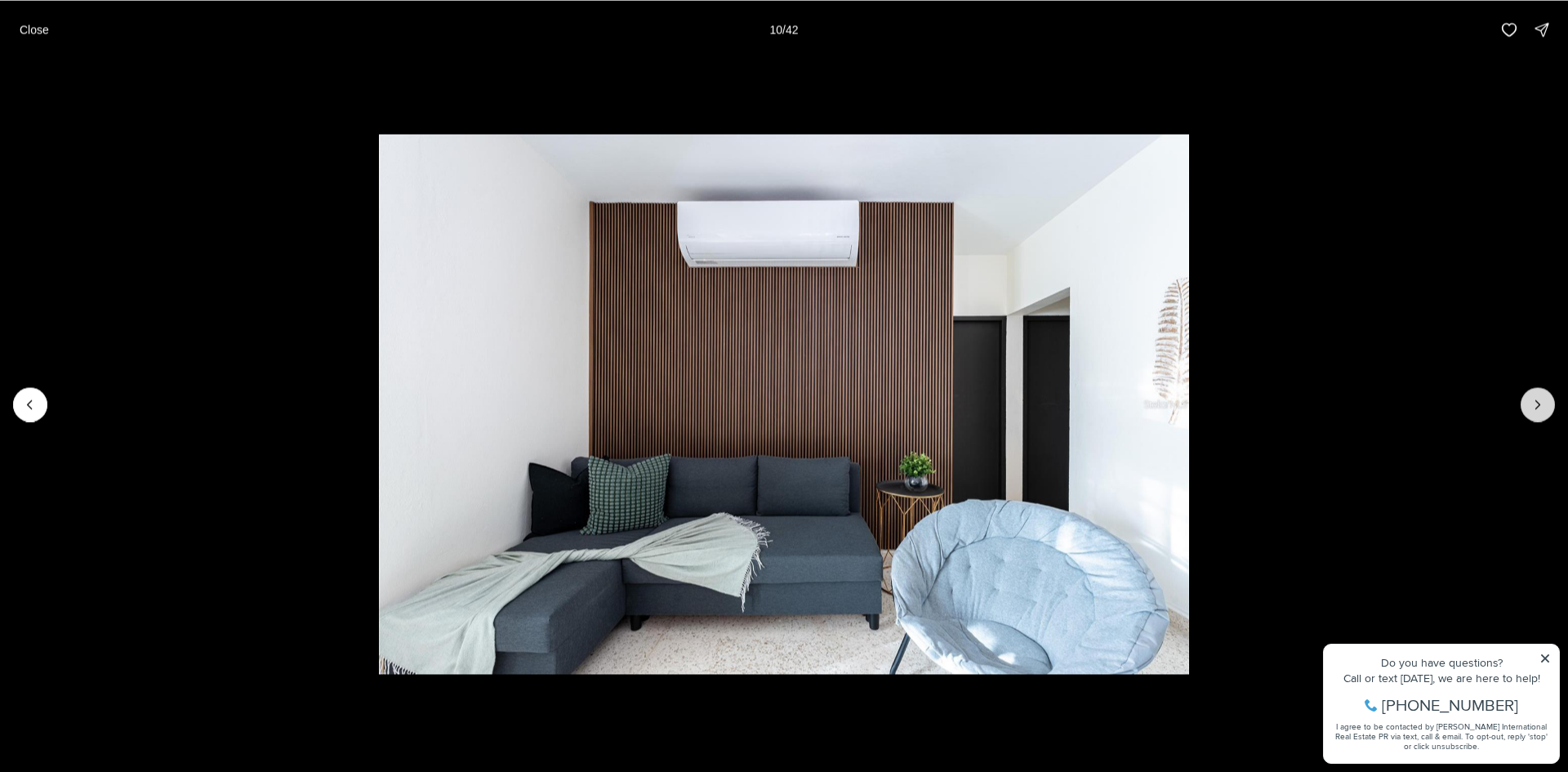
click at [1548, 406] on button "Next slide" at bounding box center [1538, 404] width 34 height 34
